Goal: Information Seeking & Learning: Learn about a topic

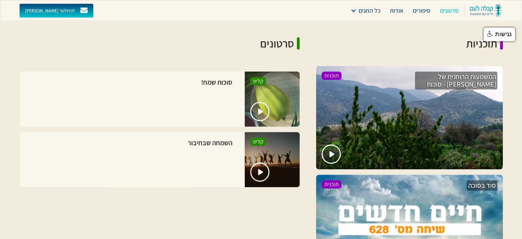
scroll to position [452, 0]
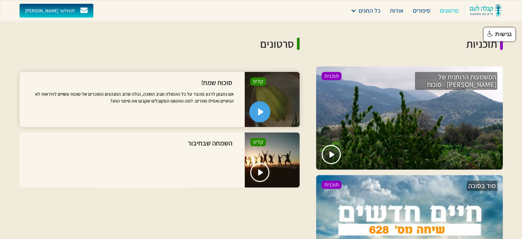
click at [258, 108] on img "open lightbox" at bounding box center [261, 111] width 6 height 7
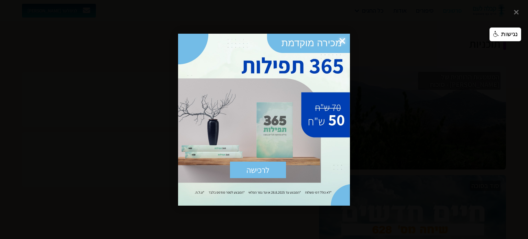
click at [517, 10] on div at bounding box center [264, 119] width 528 height 239
click at [341, 40] on span "×" at bounding box center [342, 41] width 15 height 15
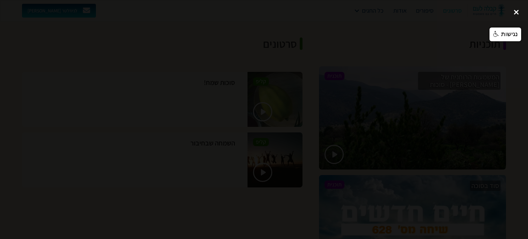
click at [515, 13] on div "close lightbox" at bounding box center [515, 12] width 23 height 15
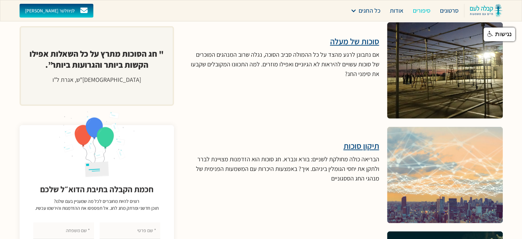
scroll to position [1776, 0]
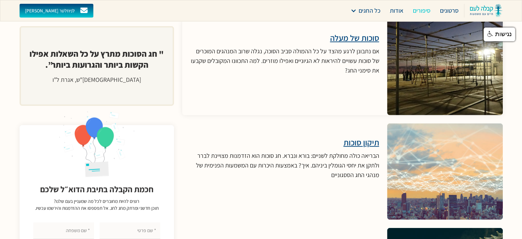
click at [356, 33] on h3 "סוכות של מעלה" at bounding box center [285, 38] width 189 height 10
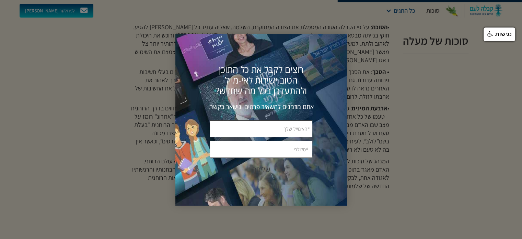
scroll to position [332, 0]
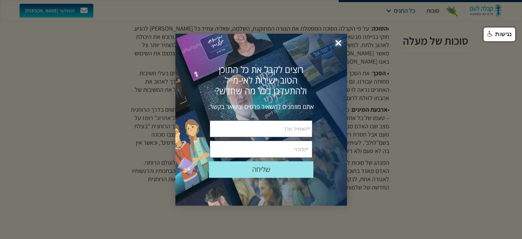
click at [338, 42] on span "×" at bounding box center [338, 43] width 15 height 15
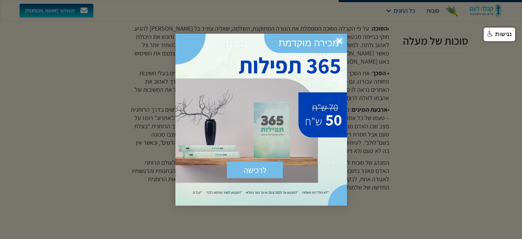
click at [340, 41] on span "×" at bounding box center [339, 41] width 15 height 15
